Goal: Information Seeking & Learning: Learn about a topic

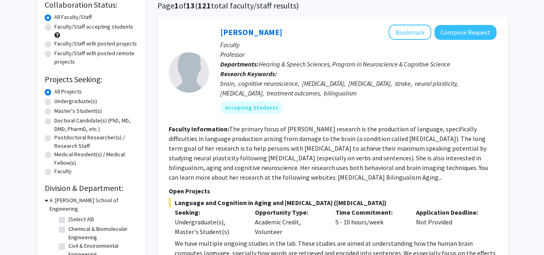
scroll to position [60, 0]
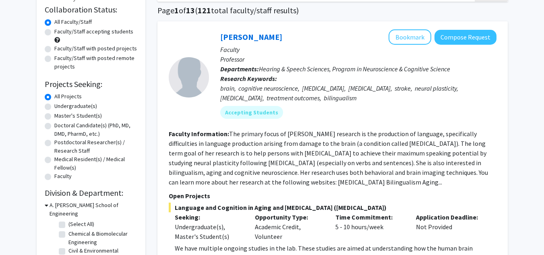
click at [61, 107] on label "Undergraduate(s)" at bounding box center [75, 106] width 43 height 8
click at [60, 107] on input "Undergraduate(s)" at bounding box center [56, 104] width 5 height 5
radio input "true"
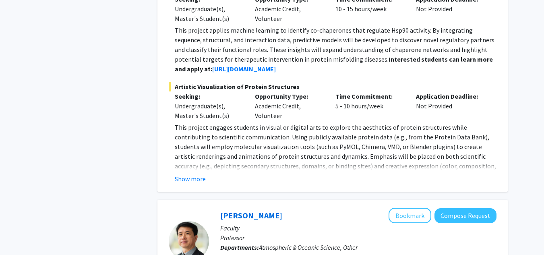
scroll to position [799, 0]
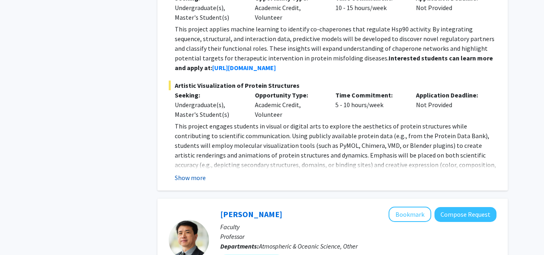
click at [190, 181] on button "Show more" at bounding box center [190, 178] width 31 height 10
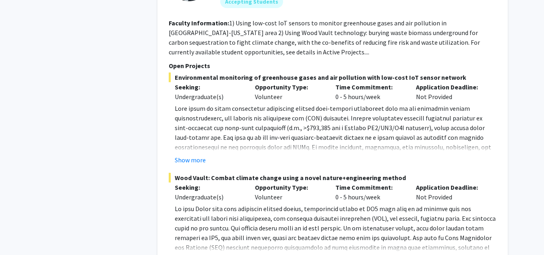
scroll to position [1087, 0]
click at [186, 160] on button "Show more" at bounding box center [190, 160] width 31 height 10
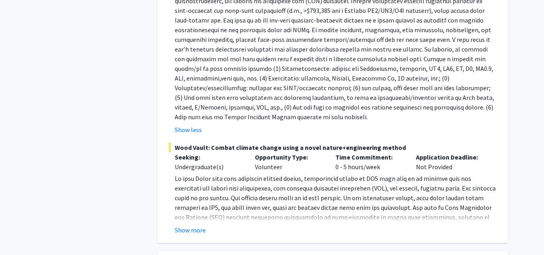
scroll to position [1284, 0]
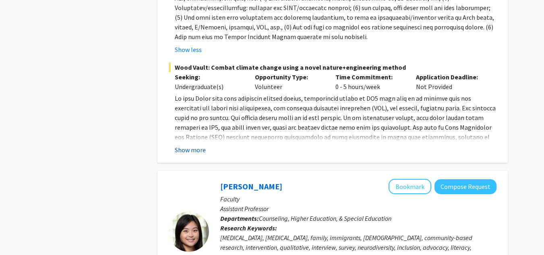
click at [195, 150] on button "Show more" at bounding box center [190, 150] width 31 height 10
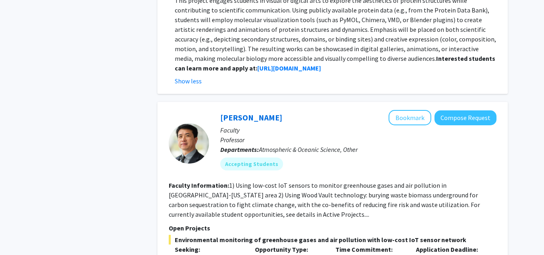
scroll to position [924, 0]
click at [415, 119] on button "Bookmark" at bounding box center [410, 117] width 43 height 15
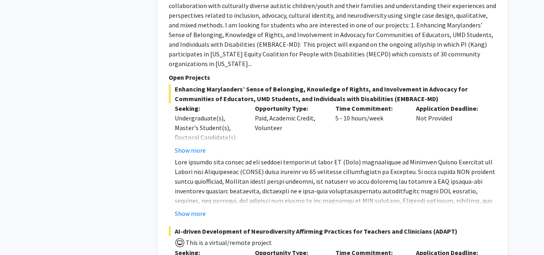
scroll to position [1797, 0]
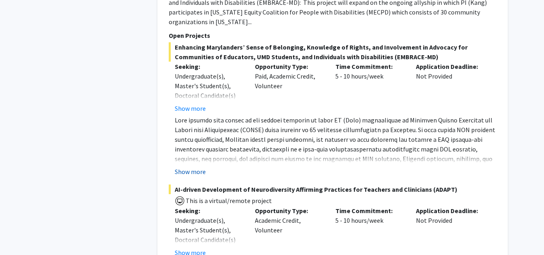
click at [195, 167] on button "Show more" at bounding box center [190, 172] width 31 height 10
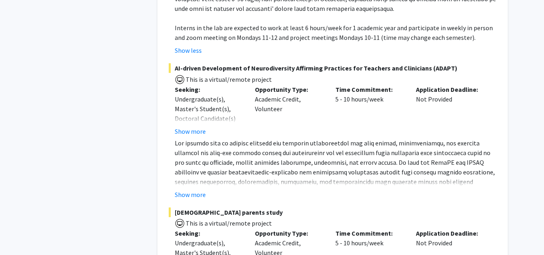
scroll to position [2015, 0]
click at [194, 190] on button "Show more" at bounding box center [190, 195] width 31 height 10
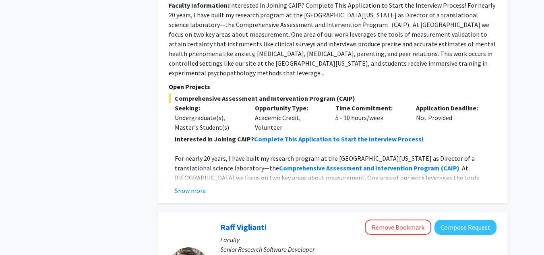
scroll to position [2528, 0]
click at [188, 185] on button "Show more" at bounding box center [190, 190] width 31 height 10
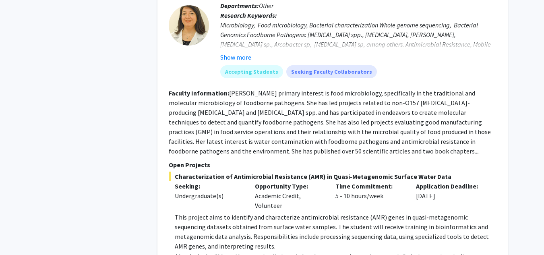
scroll to position [3439, 0]
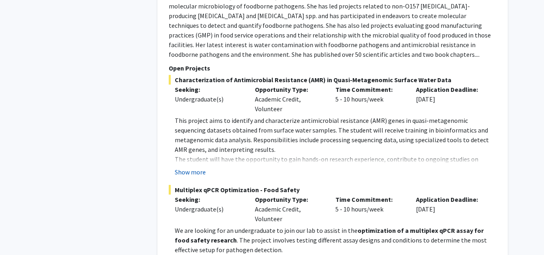
click at [192, 167] on button "Show more" at bounding box center [190, 172] width 31 height 10
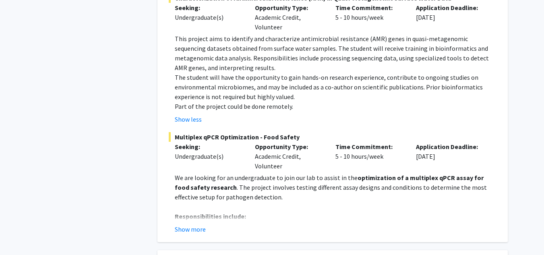
scroll to position [3582, 0]
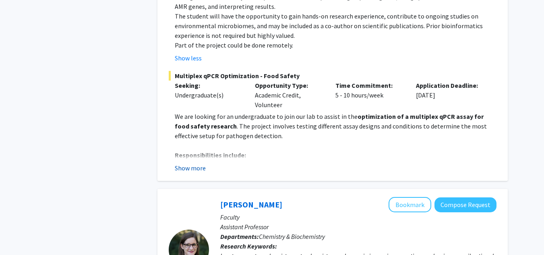
click at [181, 163] on button "Show more" at bounding box center [190, 168] width 31 height 10
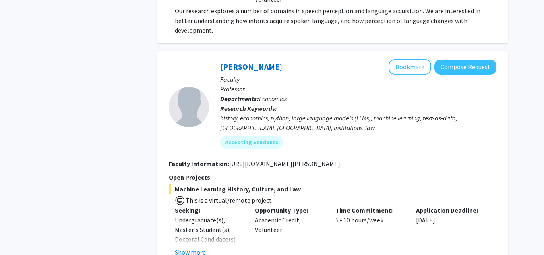
scroll to position [4507, 0]
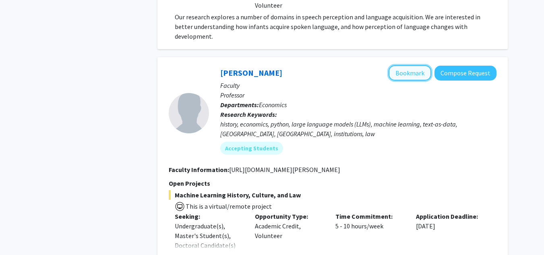
click at [401, 65] on button "Bookmark" at bounding box center [410, 72] width 43 height 15
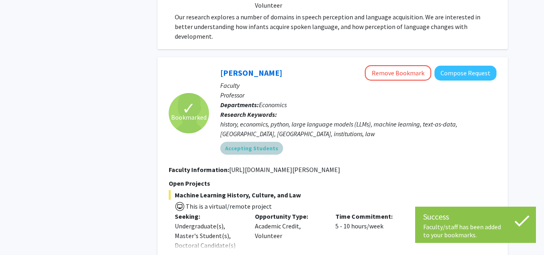
click at [360, 140] on div "Accepting Students" at bounding box center [359, 148] width 280 height 16
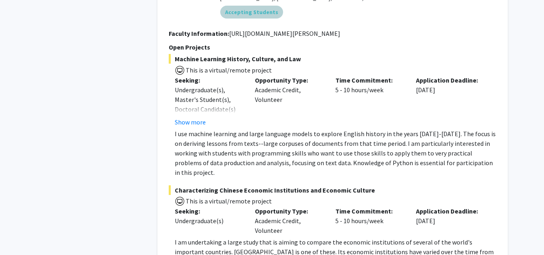
scroll to position [4716, 0]
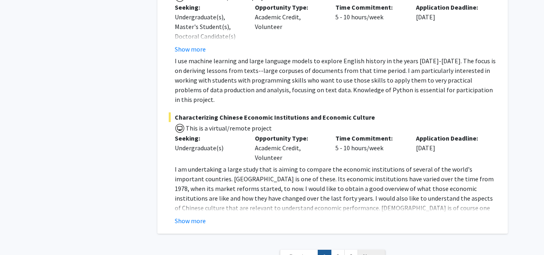
click at [371, 253] on span "Next »" at bounding box center [371, 257] width 17 height 8
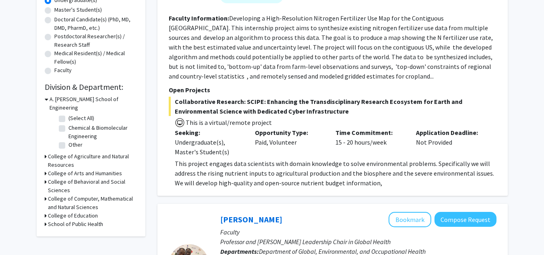
scroll to position [167, 0]
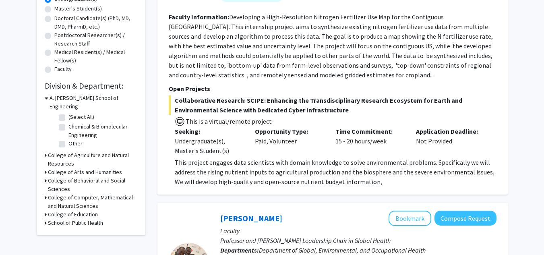
click at [293, 177] on p "This project engages data scientists with domain knowledge to solve environment…" at bounding box center [336, 172] width 322 height 29
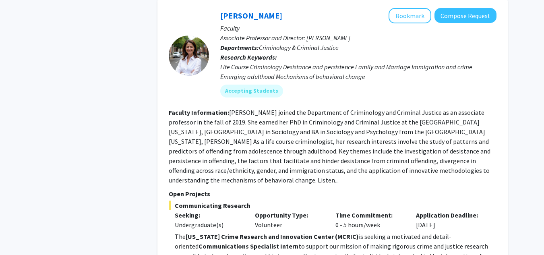
scroll to position [788, 0]
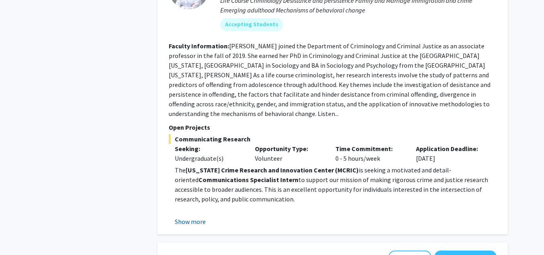
click at [191, 217] on button "Show more" at bounding box center [190, 222] width 31 height 10
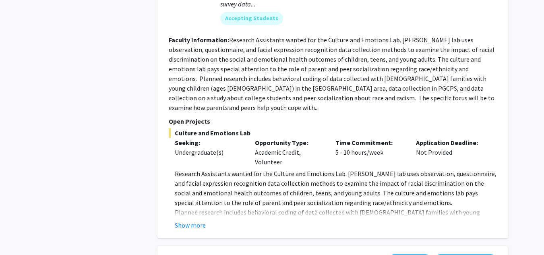
scroll to position [1335, 0]
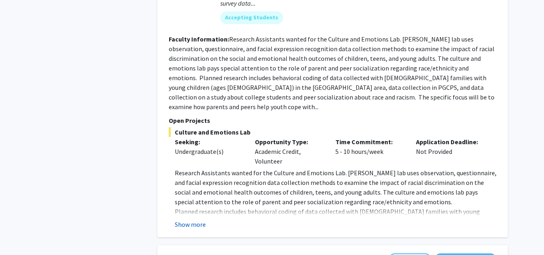
click at [190, 220] on button "Show more" at bounding box center [190, 225] width 31 height 10
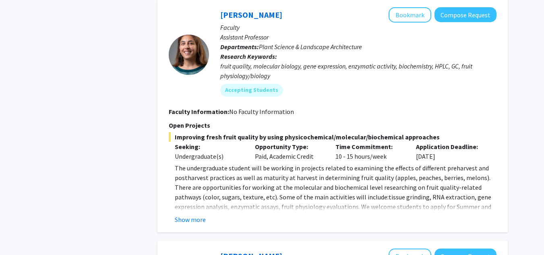
scroll to position [1640, 0]
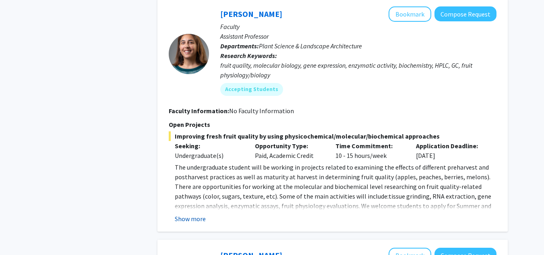
click at [189, 214] on button "Show more" at bounding box center [190, 219] width 31 height 10
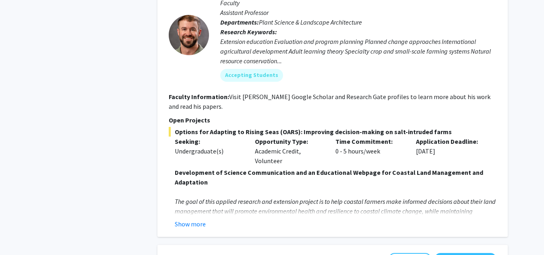
scroll to position [2344, 0]
click at [197, 167] on fg-read-more "Development of Science Communication and an Educational Webpage for Coastal Lan…" at bounding box center [333, 197] width 328 height 61
click at [194, 219] on button "Show more" at bounding box center [190, 224] width 31 height 10
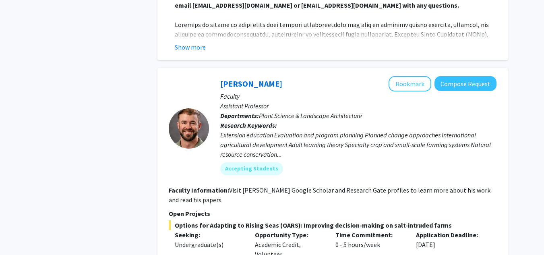
scroll to position [2248, 0]
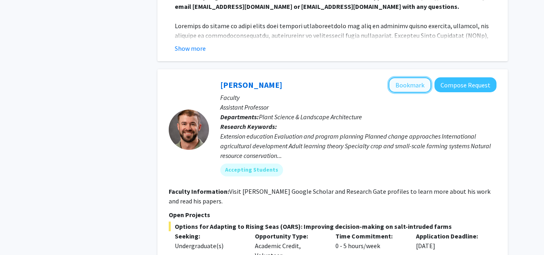
click at [406, 77] on button "Bookmark" at bounding box center [410, 84] width 43 height 15
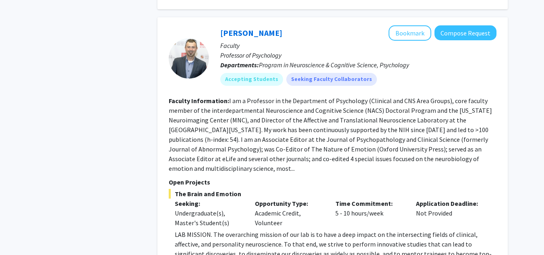
scroll to position [2890, 0]
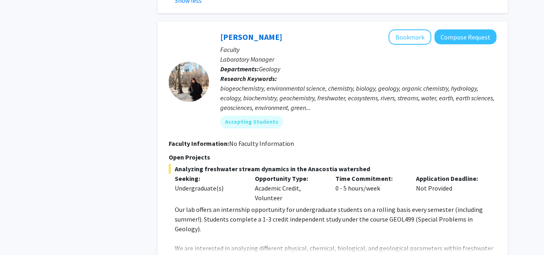
scroll to position [3286, 0]
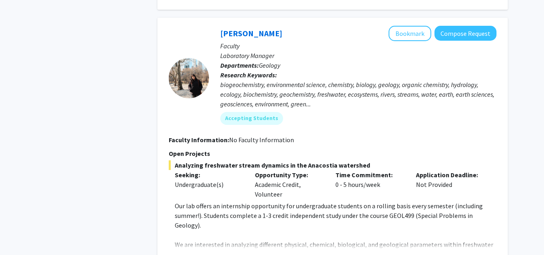
click at [191, 253] on button "Show more" at bounding box center [190, 258] width 31 height 10
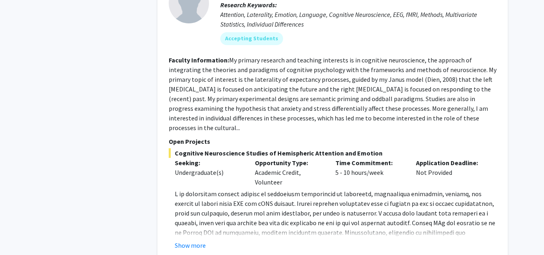
scroll to position [3699, 0]
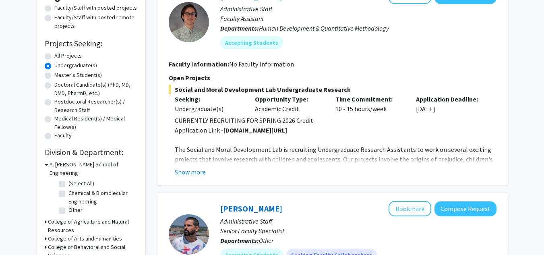
scroll to position [105, 0]
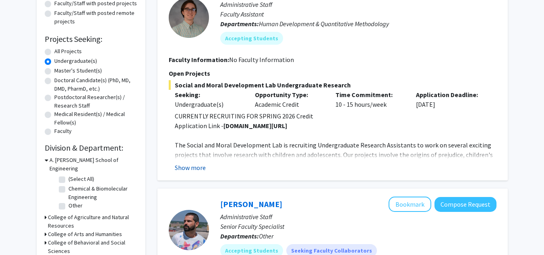
click at [186, 165] on button "Show more" at bounding box center [190, 168] width 31 height 10
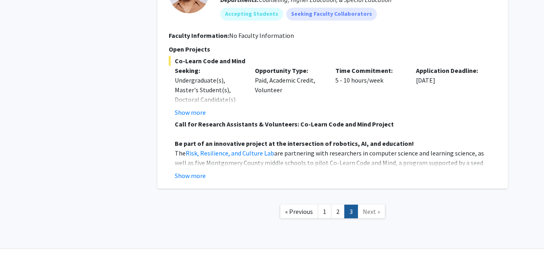
scroll to position [1376, 0]
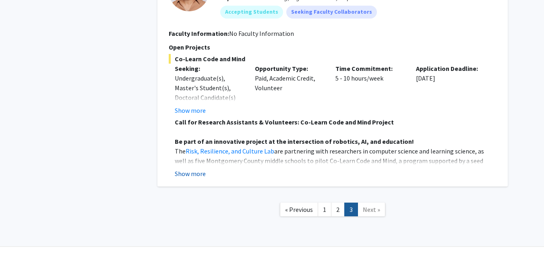
click at [188, 175] on button "Show more" at bounding box center [190, 174] width 31 height 10
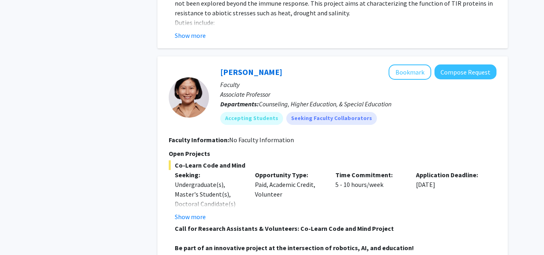
scroll to position [1266, 0]
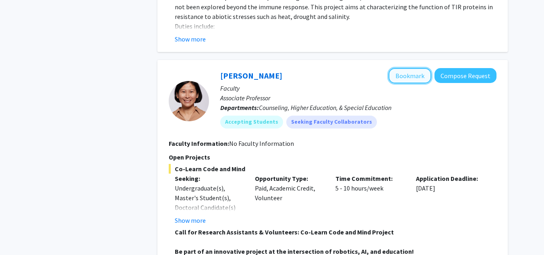
click at [408, 76] on button "Bookmark" at bounding box center [410, 75] width 43 height 15
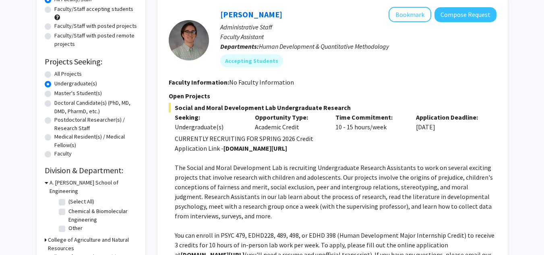
scroll to position [0, 0]
